Goal: Check status: Check status

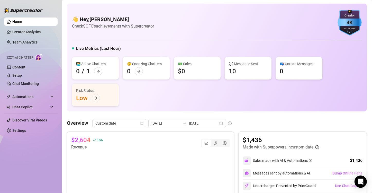
scroll to position [83, 0]
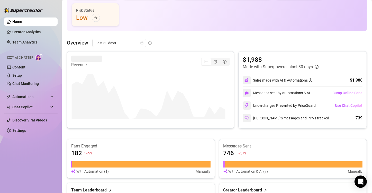
scroll to position [84, 0]
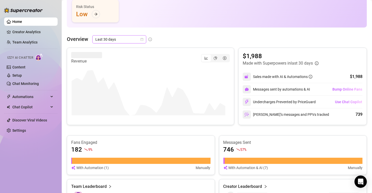
click at [143, 38] on icon "calendar" at bounding box center [141, 39] width 3 height 3
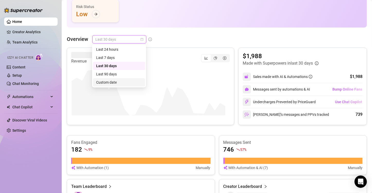
click at [109, 84] on div "Custom date" at bounding box center [119, 82] width 46 height 6
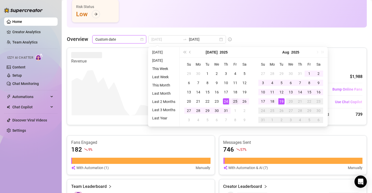
type input "[DATE]"
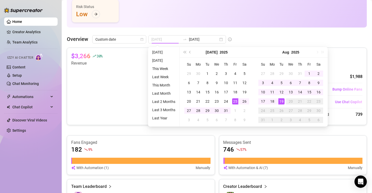
click at [232, 101] on div "25" at bounding box center [235, 101] width 6 height 6
type input "[DATE]"
click at [283, 101] on div "19" at bounding box center [282, 101] width 6 height 6
